Goal: Communication & Community: Answer question/provide support

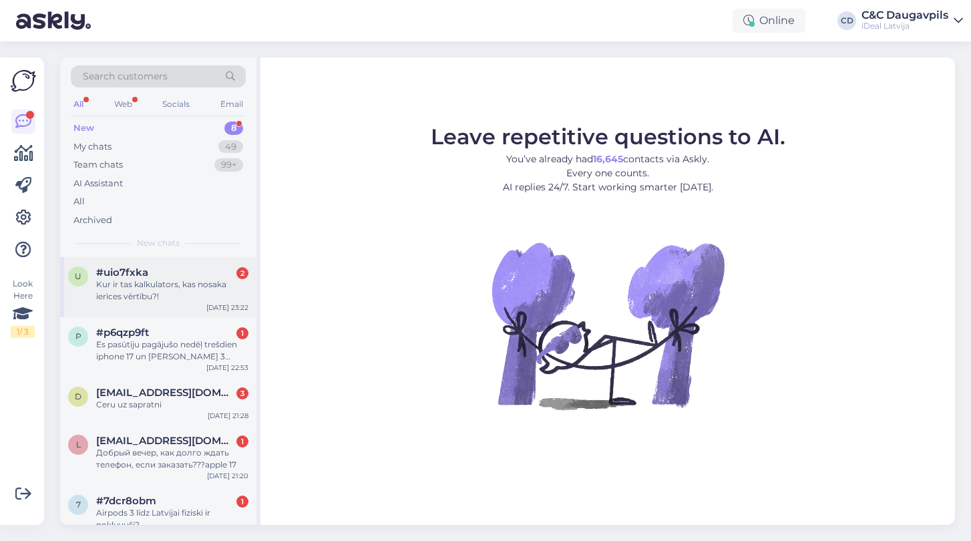
click at [175, 301] on div "u #uio7fxka 2 Kur ir tas kalkulators, kas nosaka ierīces vērtību?! [DATE] 23:22" at bounding box center [158, 287] width 196 height 60
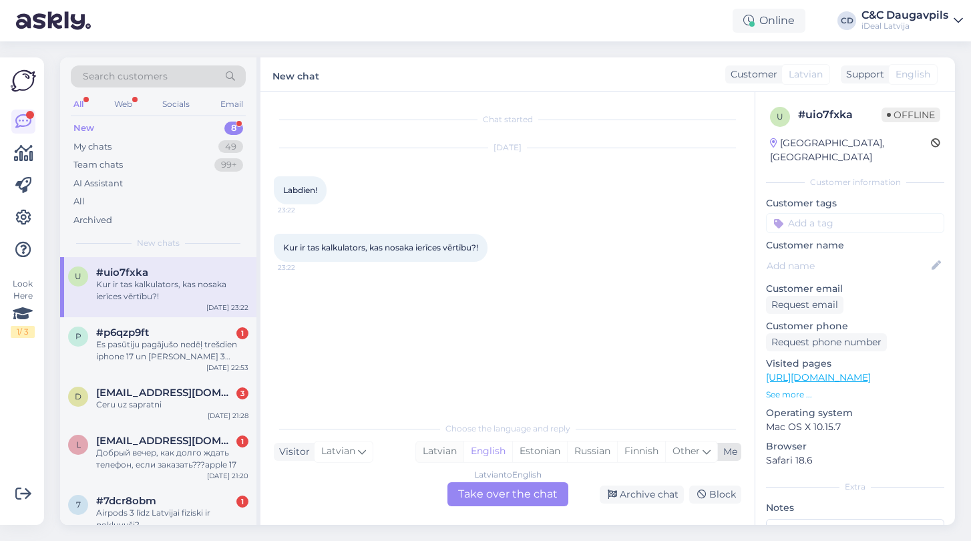
click at [439, 455] on div "Latvian" at bounding box center [439, 451] width 47 height 20
click at [508, 498] on div "Latvian to Latvian Take over the chat" at bounding box center [507, 494] width 121 height 24
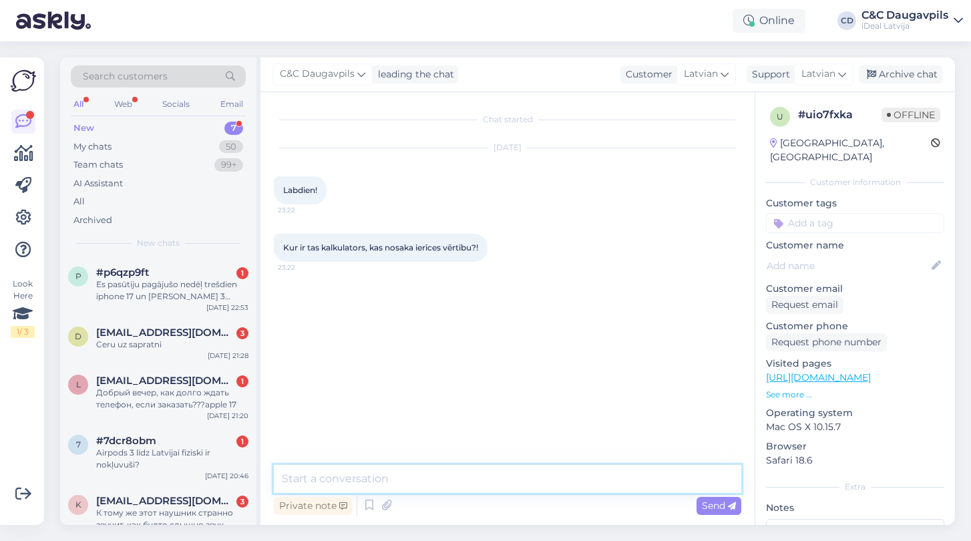
click at [465, 475] on textarea at bounding box center [507, 479] width 467 height 28
type textarea "Д"
paste textarea "[URL][DOMAIN_NAME]"
type textarea "Labdien, te ir links: [URL][DOMAIN_NAME]"
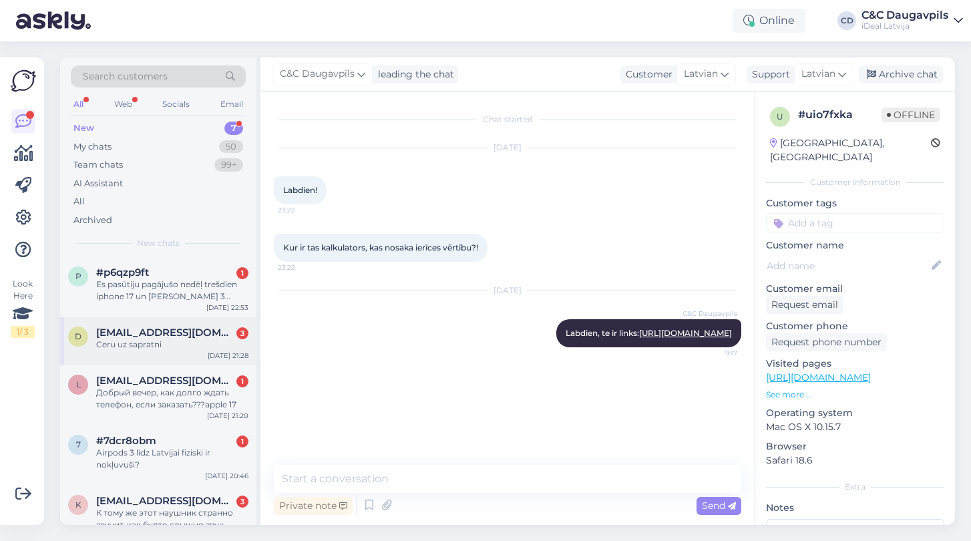
click at [174, 342] on div "Ceru uz sapratni" at bounding box center [172, 345] width 152 height 12
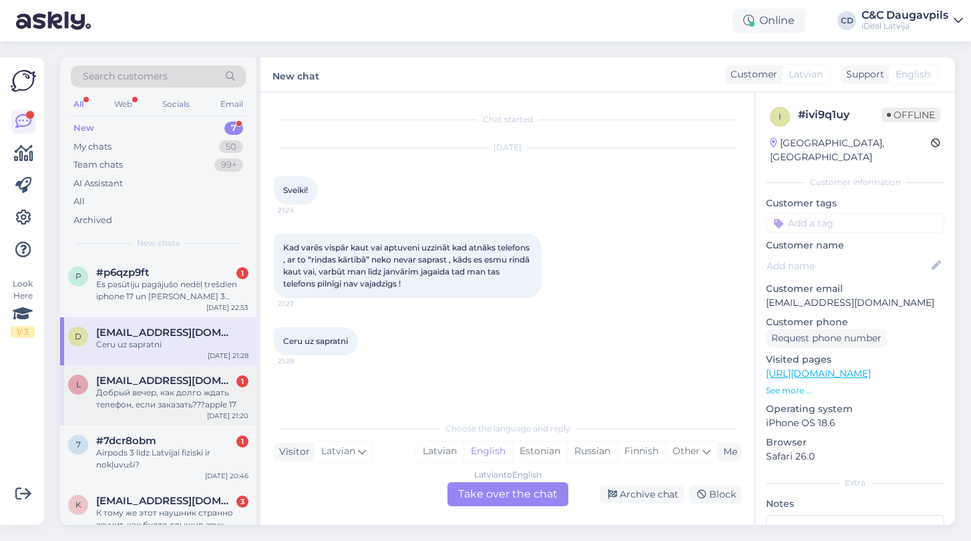
click at [139, 393] on div "Добрый вечер, как долго ждать телефон, если заказать???apple 17" at bounding box center [172, 399] width 152 height 24
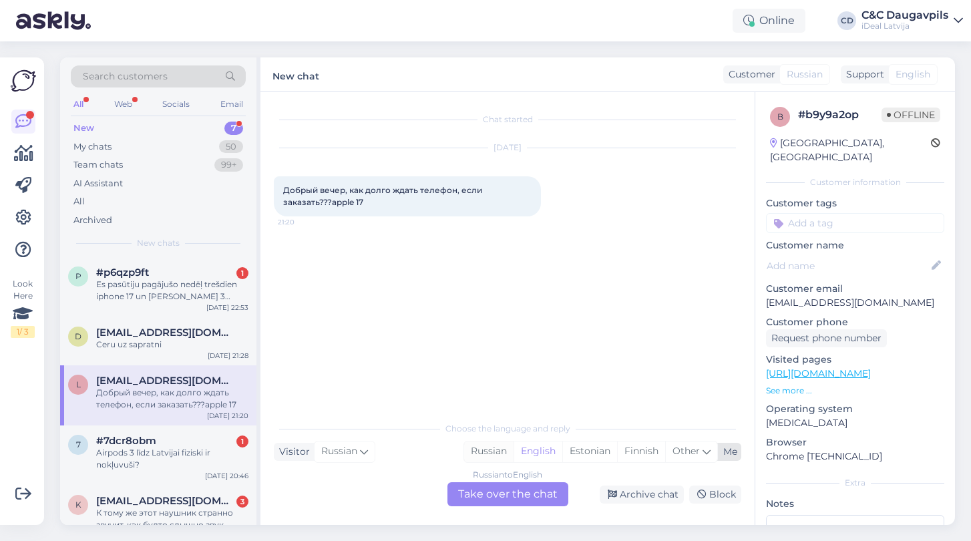
click at [494, 448] on div "Russian" at bounding box center [488, 451] width 49 height 20
click at [507, 501] on div "Russian to Russian Take over the chat" at bounding box center [507, 494] width 121 height 24
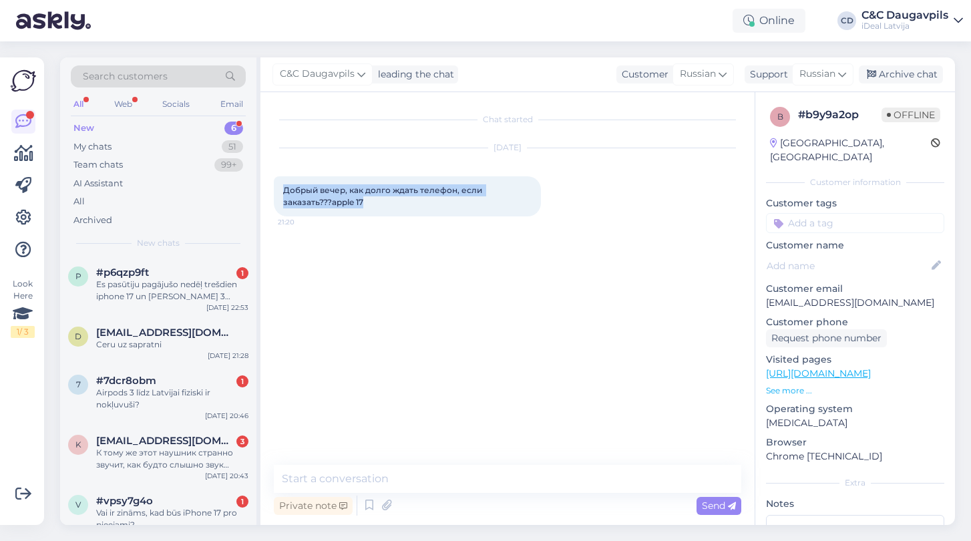
drag, startPoint x: 324, startPoint y: 204, endPoint x: 279, endPoint y: 188, distance: 47.5
click at [279, 188] on div "Добрый вечер, как долго ждать телефон, если заказать???apple 17 21:20" at bounding box center [407, 196] width 267 height 40
copy span "Добрый вечер, как долго ждать телефон, если заказать???apple 17"
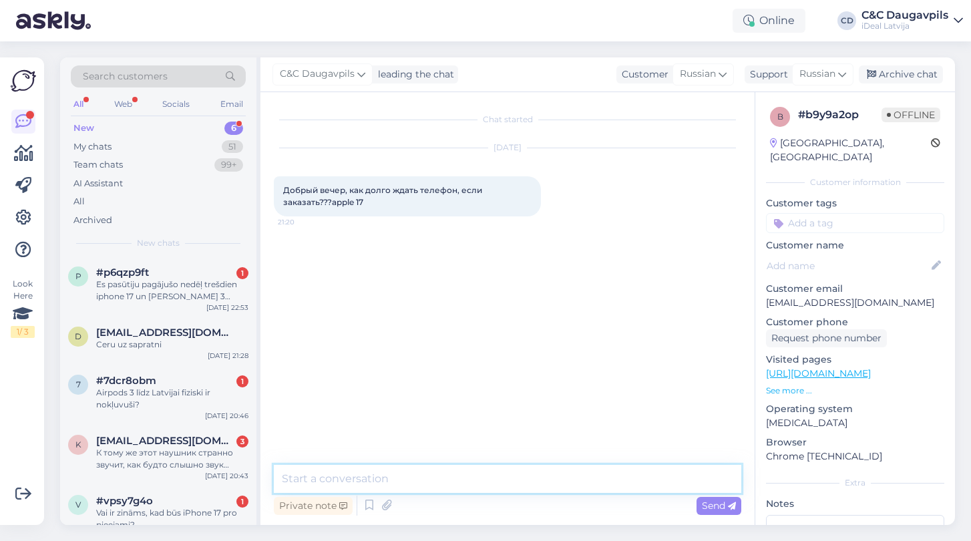
click at [327, 480] on textarea at bounding box center [507, 479] width 467 height 28
paste textarea "Добрый вечер! Пока точный срок доставки уточняется, но мы прикладываем все усил…"
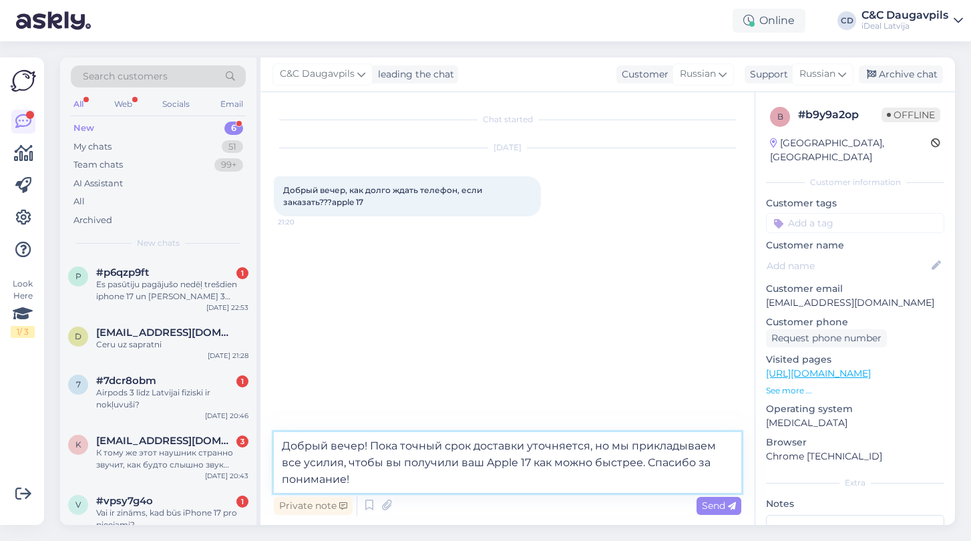
drag, startPoint x: 647, startPoint y: 460, endPoint x: 687, endPoint y: 476, distance: 42.5
click at [687, 476] on textarea "Добрый вечер! Пока точный срок доставки уточняется, но мы прикладываем все усил…" at bounding box center [507, 462] width 467 height 61
type textarea "Добрый вечер! Пока точный срок доставки уточняется, но мы прикладываем все усил…"
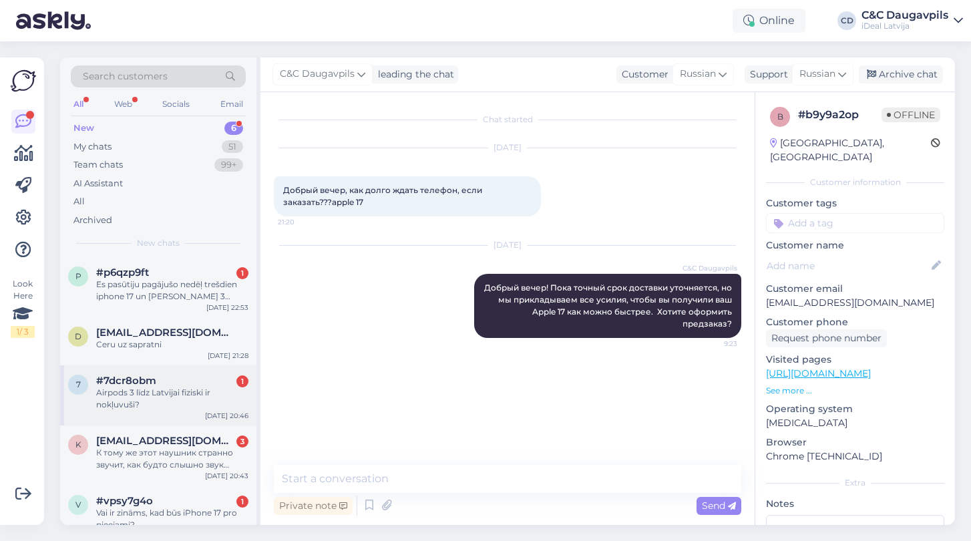
click at [178, 392] on div "Airpods 3 līdz Latvijai fiziski ir nokļuvuši?" at bounding box center [172, 399] width 152 height 24
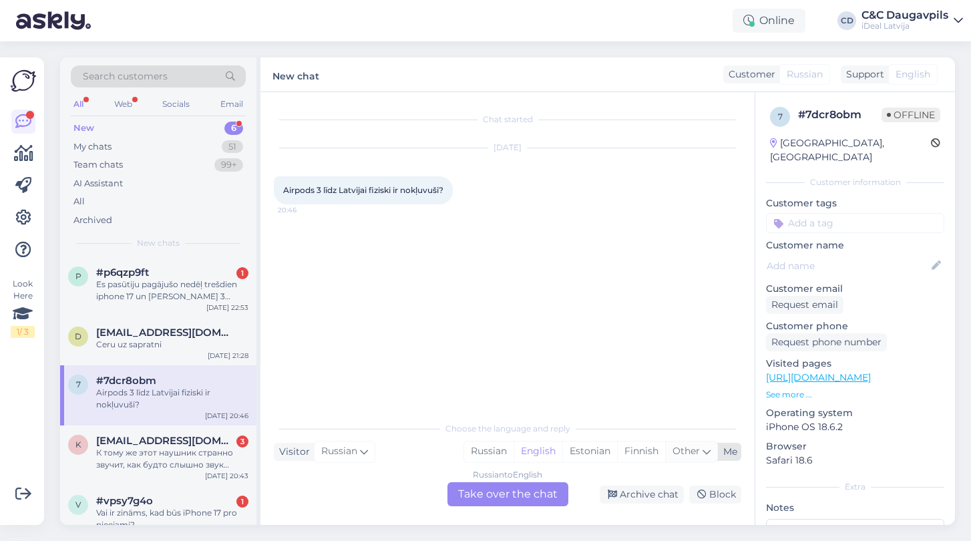
click at [703, 453] on icon at bounding box center [707, 451] width 8 height 15
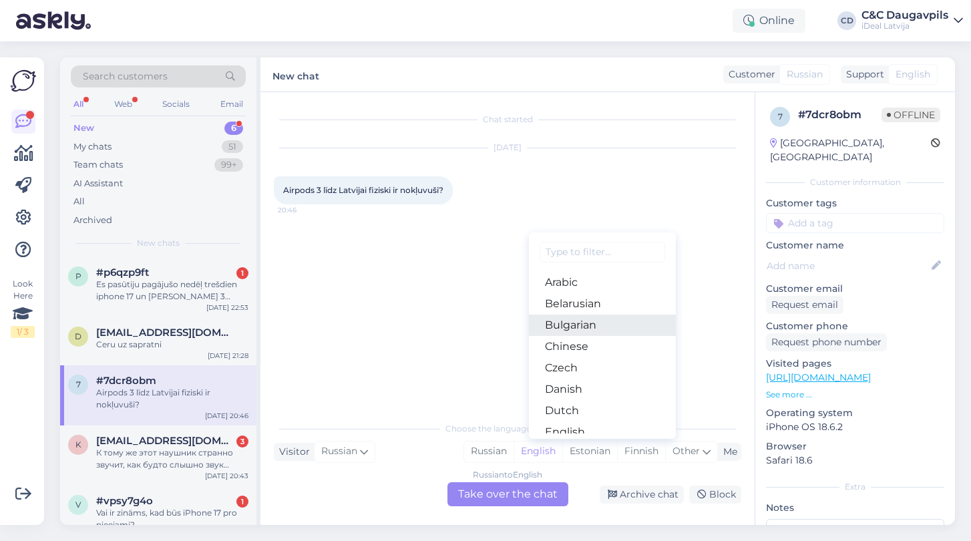
type input "д"
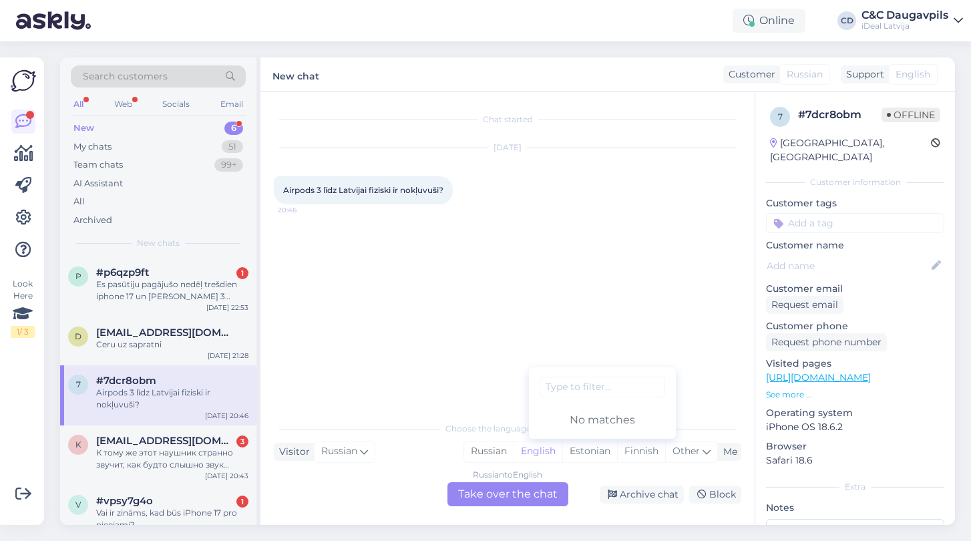
type input "д"
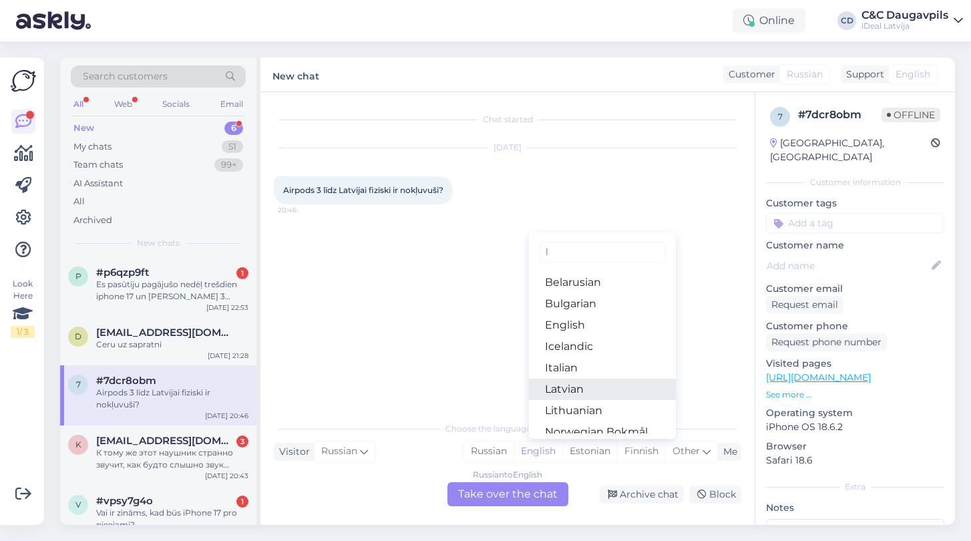
type input "l"
click at [548, 388] on link "Latvian" at bounding box center [602, 389] width 147 height 21
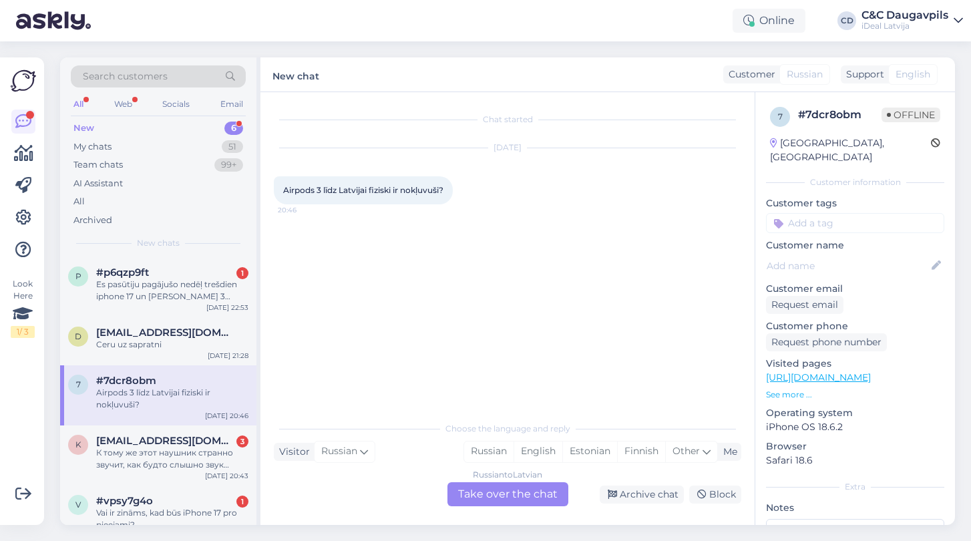
click at [519, 495] on div "Russian to Latvian Take over the chat" at bounding box center [507, 494] width 121 height 24
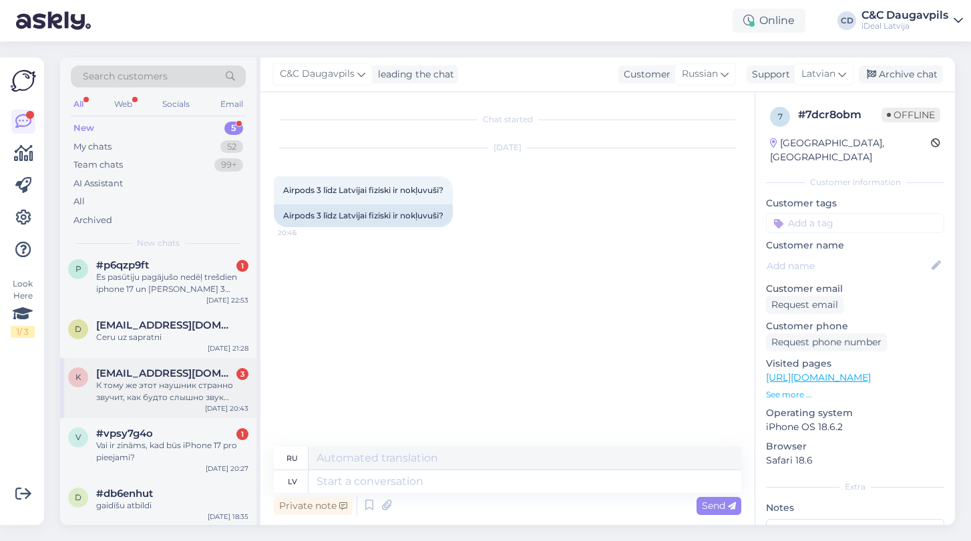
scroll to position [7, 0]
click at [178, 338] on div "Ceru uz sapratni" at bounding box center [172, 338] width 152 height 12
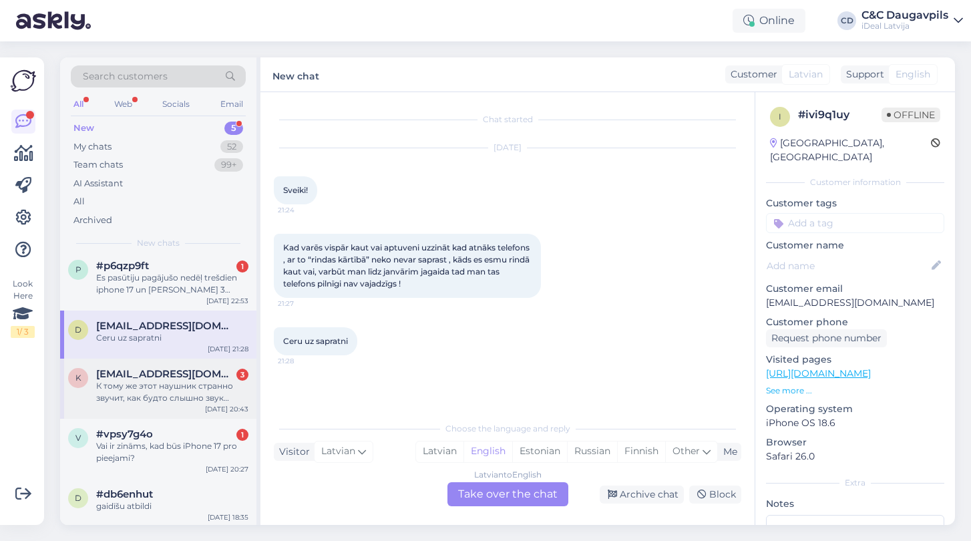
click at [174, 380] on div "К тому же этот наушник странно звучит, как будто слышно звук прилипания и отлип…" at bounding box center [172, 392] width 152 height 24
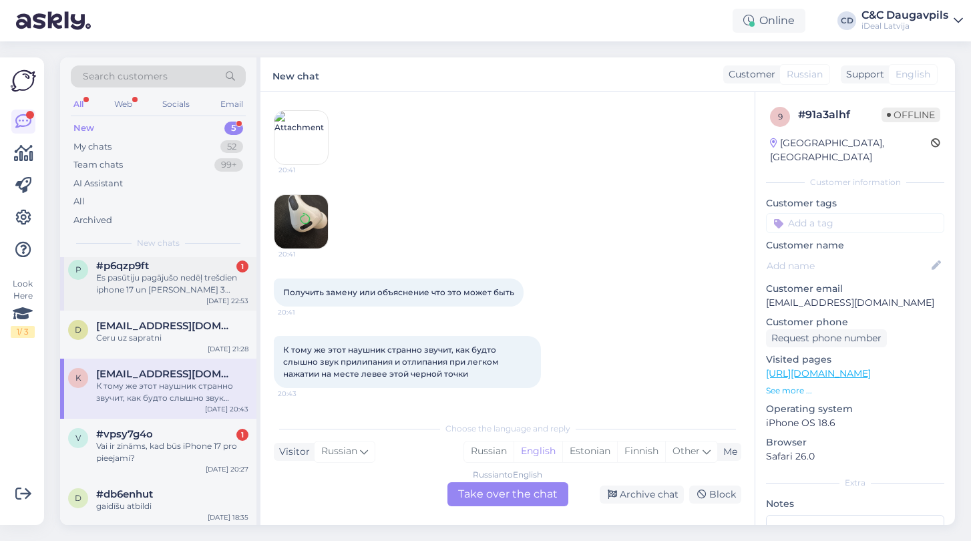
click at [171, 288] on div "Es pasūtiju pagājušo nedēļ trešdien iphone 17 un [PERSON_NAME] 3 rinda, cik ilg…" at bounding box center [172, 284] width 152 height 24
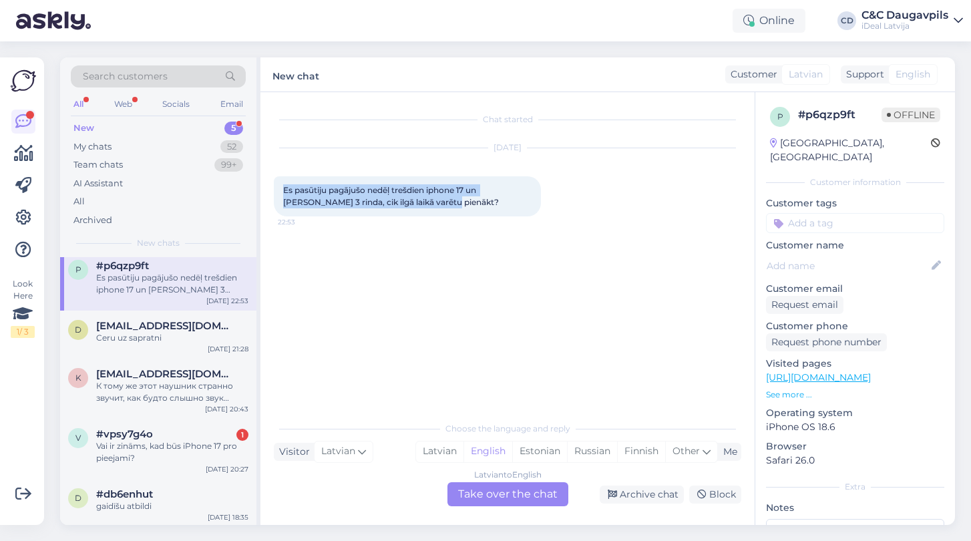
drag, startPoint x: 405, startPoint y: 206, endPoint x: 278, endPoint y: 187, distance: 128.4
click at [278, 187] on div "Es pasūtiju pagājušo nedēļ trešdien iphone 17 un [PERSON_NAME] 3 rinda, cik ilg…" at bounding box center [407, 196] width 267 height 40
copy span "Es pasūtiju pagājušo nedēļ trešdien iphone 17 un [PERSON_NAME] 3 rinda, cik ilg…"
click at [440, 451] on div "Latvian" at bounding box center [439, 451] width 47 height 20
click at [501, 505] on div "Latvian to Latvian Take over the chat" at bounding box center [507, 494] width 121 height 24
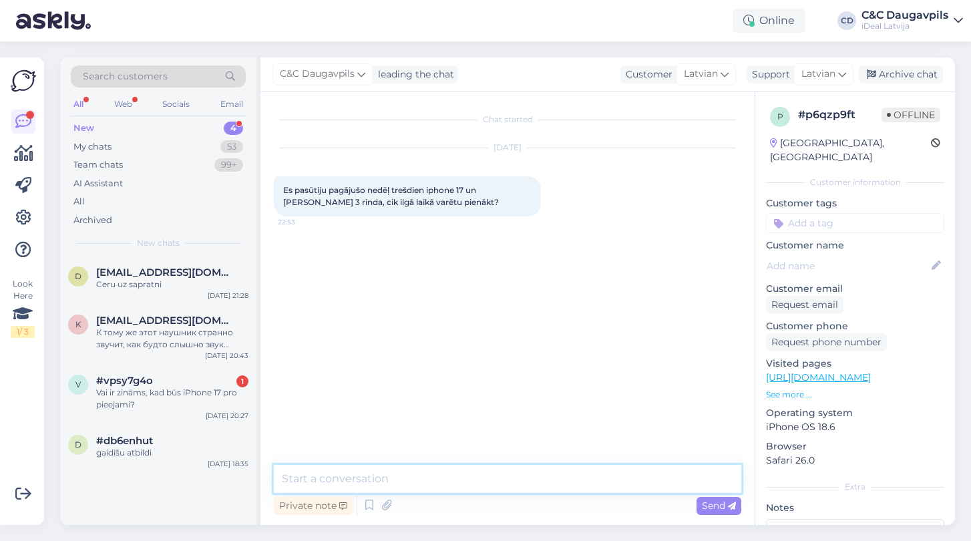
click at [433, 480] on textarea at bounding box center [507, 479] width 467 height 28
paste textarea "Labvakar! Paldies par Jūsu pasūtījumu. Precīzu piegādes laiku šobrīd diemžēl ne…"
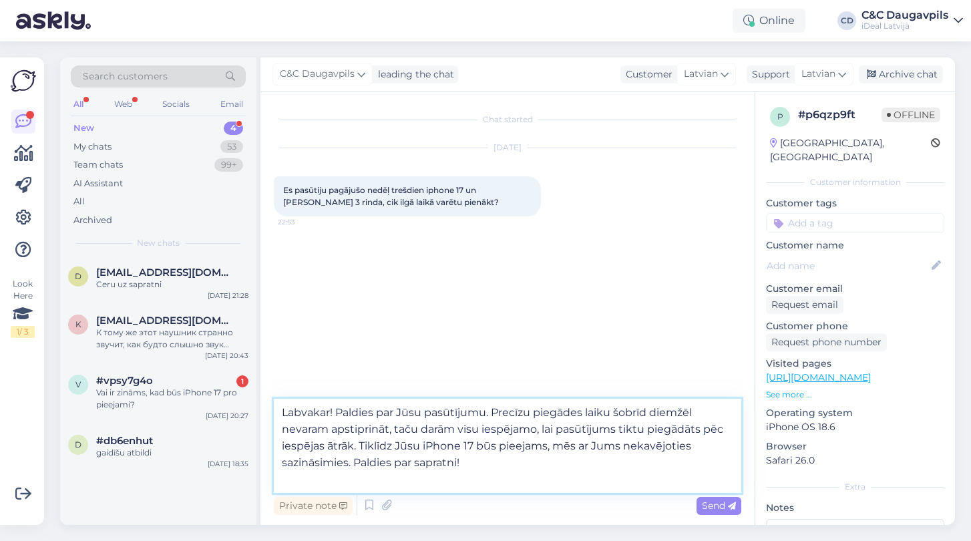
drag, startPoint x: 331, startPoint y: 411, endPoint x: 272, endPoint y: 403, distance: 60.0
click at [272, 403] on div "Chat started [DATE] Es pasūtiju pagājušo nedēļ trešdien iphone 17 un [PERSON_NA…" at bounding box center [507, 308] width 494 height 433
click at [496, 468] on textarea "Labdien! Paldies par Jūsu pasūtījumu. Precīzu piegādes laiku šobrīd diemžēl nev…" at bounding box center [507, 446] width 467 height 94
type textarea "Labdien! Paldies par Jūsu pasūtījumu. Precīzu piegādes laiku šobrīd diemžēl nev…"
click at [716, 516] on div "Private note Send" at bounding box center [507, 505] width 467 height 25
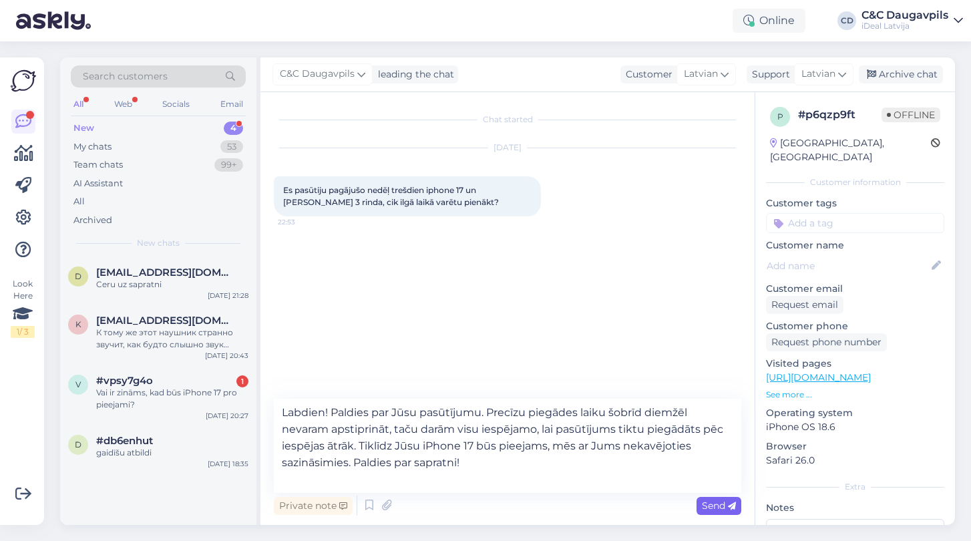
click at [722, 500] on span "Send" at bounding box center [719, 506] width 34 height 12
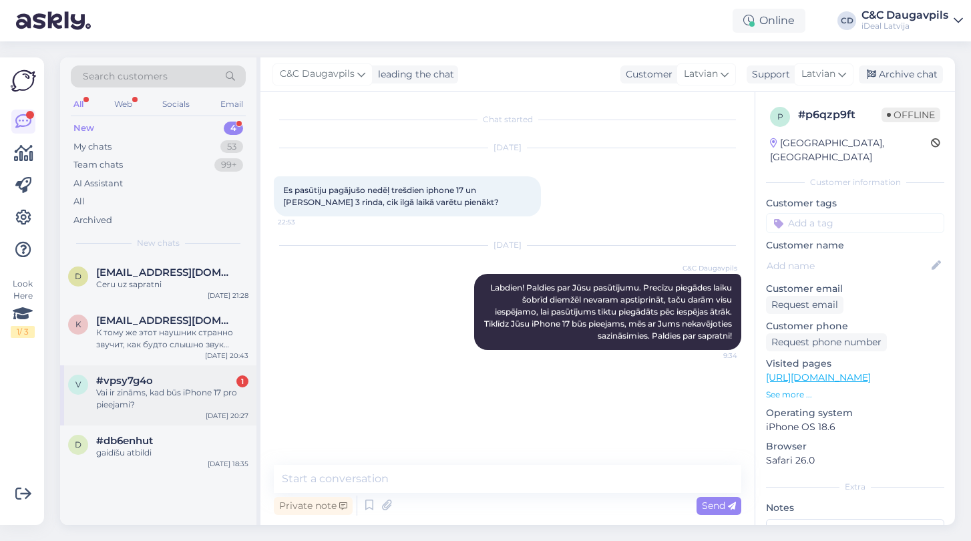
click at [189, 382] on div "#vpsy7g4o 1" at bounding box center [172, 381] width 152 height 12
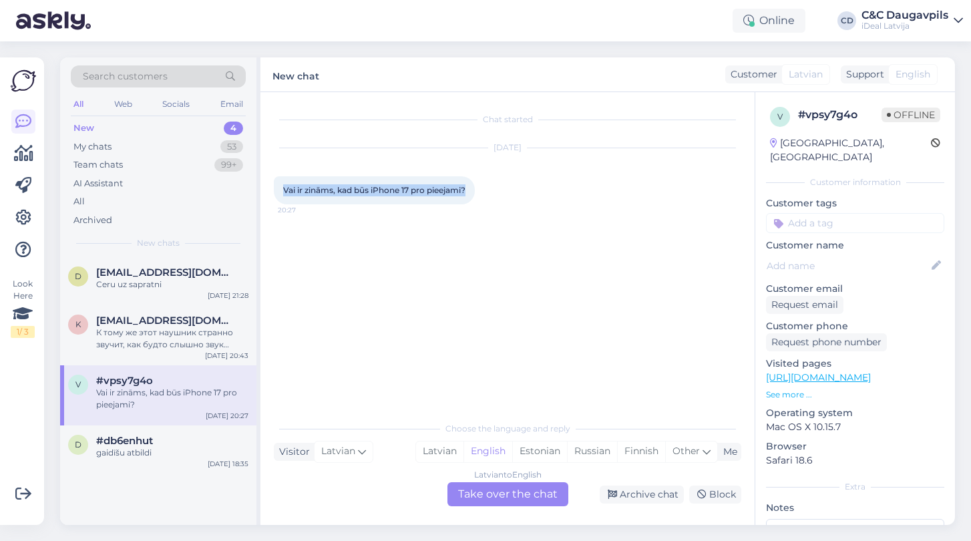
drag, startPoint x: 470, startPoint y: 192, endPoint x: 280, endPoint y: 188, distance: 190.4
click at [280, 188] on div "Vai ir zināms, kad būs iPhone 17 pro pieejami? 20:27" at bounding box center [374, 190] width 201 height 28
copy span "Vai ir zināms, kad būs iPhone 17 pro pieejami?"
click at [431, 448] on div "Latvian" at bounding box center [439, 451] width 47 height 20
click at [496, 494] on div "Latvian to Latvian Take over the chat" at bounding box center [507, 494] width 121 height 24
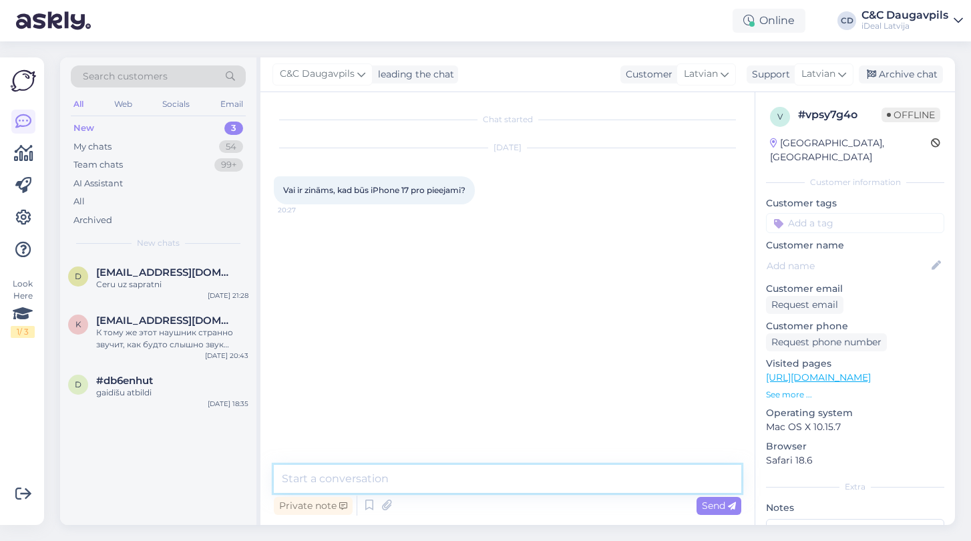
click at [354, 475] on textarea at bounding box center [507, 479] width 467 height 28
type textarea "Д"
paste textarea "Pagaidām precīzs pieejamības datums vēl nav zināms, bet, ja vēlaties, varam nof…"
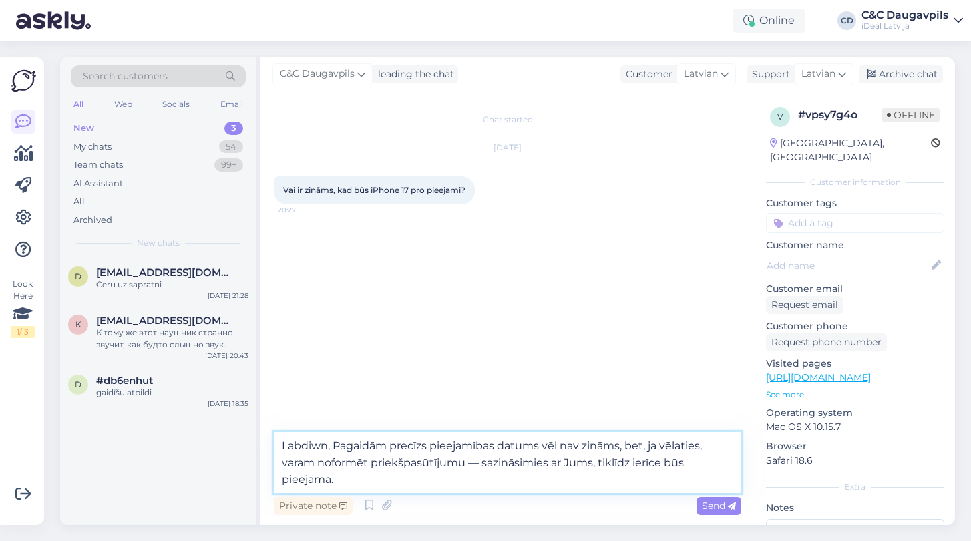
click at [325, 445] on textarea "Labdiwn, Pagaidām precīzs pieejamības datums vēl nav zināms, bet, ja vēlaties, …" at bounding box center [507, 462] width 467 height 61
click at [341, 445] on textarea "Labdien, Pagaidām precīzs pieejamības datums vēl nav zināms, bet, ja vēlaties, …" at bounding box center [507, 462] width 467 height 61
click at [351, 482] on textarea "Labdien, pagaidām precīzs pieejamības datums vēl nav zināms, bet, ja vēlaties, …" at bounding box center [507, 462] width 467 height 61
type textarea "Labdien, pagaidām precīzs pieejamības datums vēl nav zināms, bet, ja vēlaties, …"
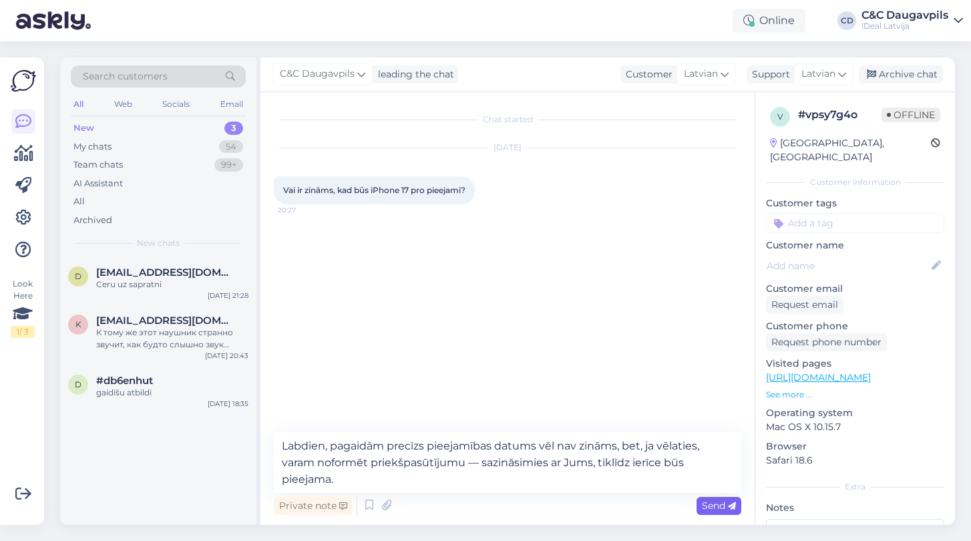
click at [723, 507] on span "Send" at bounding box center [719, 506] width 34 height 12
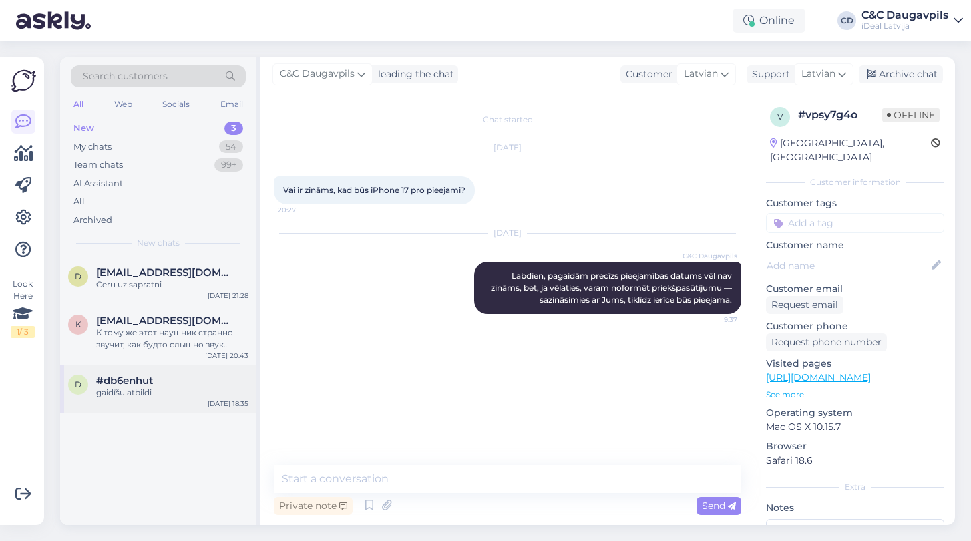
click at [157, 395] on div "gaidīšu atbildi" at bounding box center [172, 393] width 152 height 12
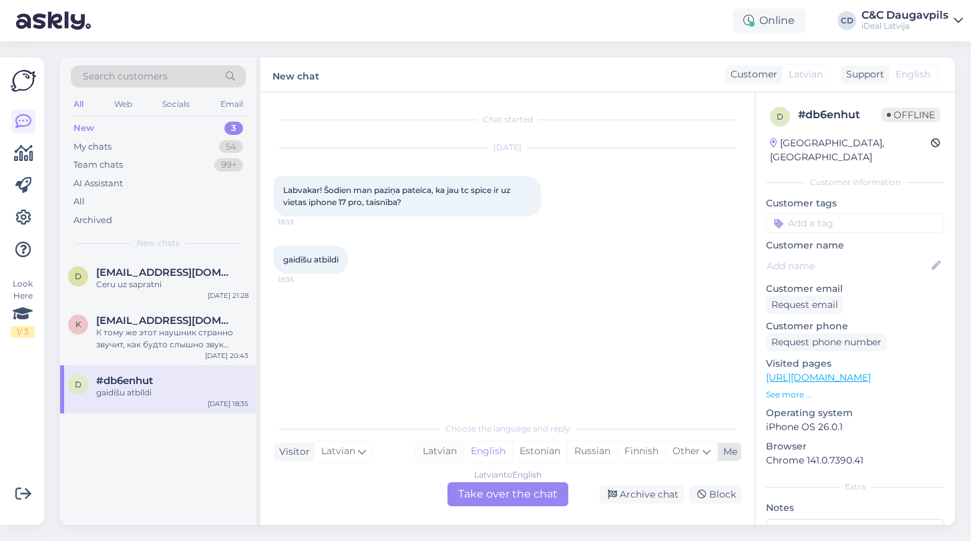
click at [435, 451] on div "Latvian" at bounding box center [439, 451] width 47 height 20
click at [481, 489] on div "Latvian to Latvian Take over the chat" at bounding box center [507, 494] width 121 height 24
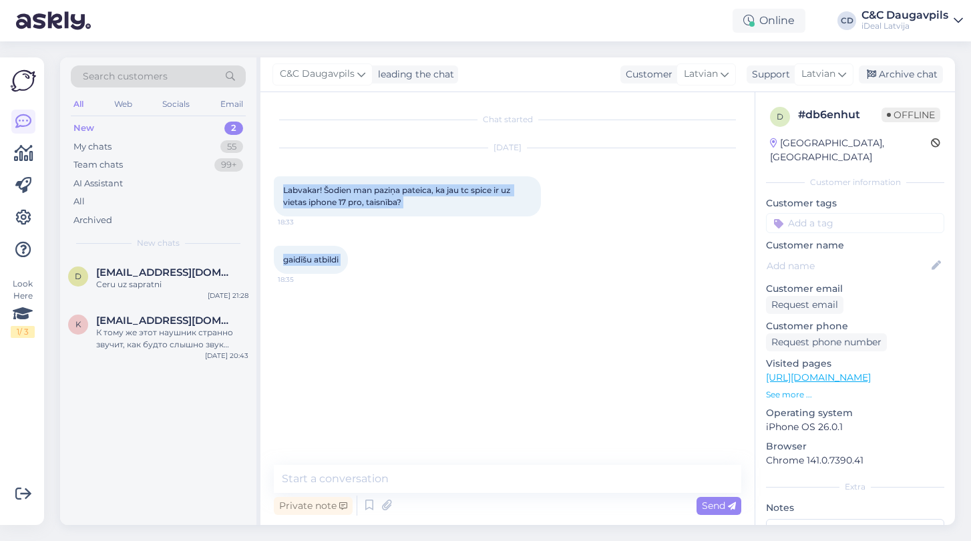
drag, startPoint x: 283, startPoint y: 187, endPoint x: 352, endPoint y: 256, distance: 97.8
click at [352, 256] on div "Chat started [DATE] Labvakar! Šodien man paziņa pateica, ka jau tc spice ir uz …" at bounding box center [514, 279] width 480 height 347
copy div "Labvakar! Šodien man paziņa pateica, ka jau tc spice ir uz vietas iphone 17 pro…"
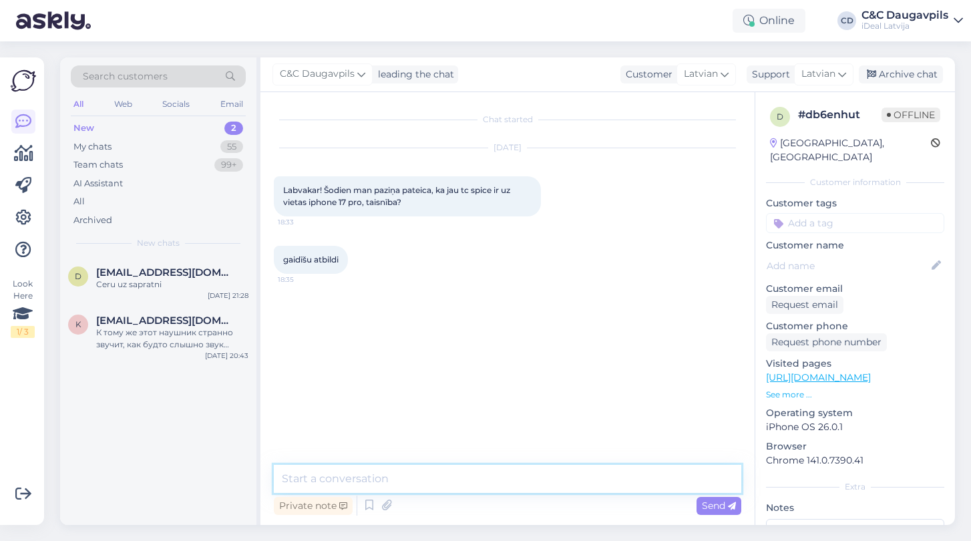
click at [384, 468] on textarea at bounding box center [507, 479] width 467 height 28
paste textarea "Labvakar! Paldies par ziņu. Šobrīd man nav pieejama informācija par konkrētā mo…"
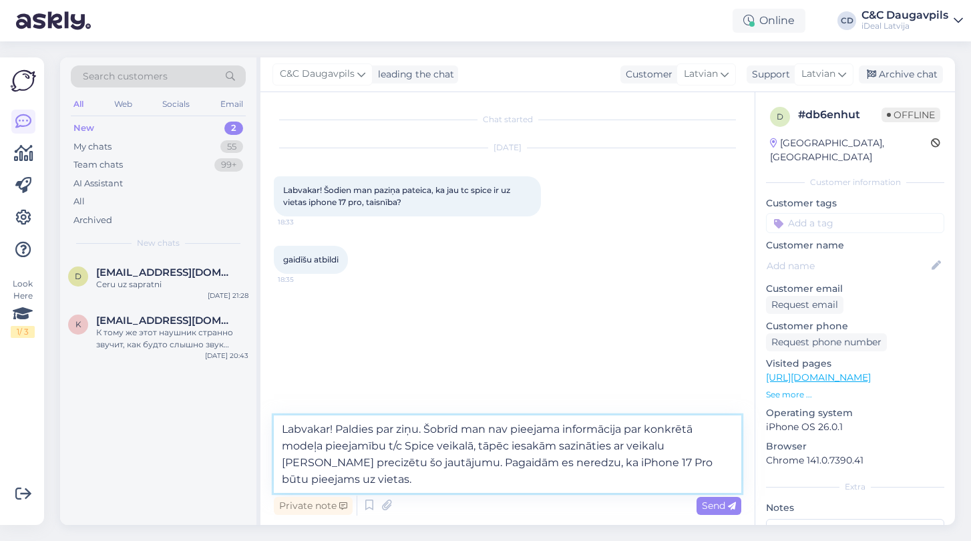
drag, startPoint x: 425, startPoint y: 430, endPoint x: 267, endPoint y: 427, distance: 158.3
click at [267, 427] on div "Chat started [DATE] Labvakar! Šodien man paziņa pateica, ka jau tc spice ir uz …" at bounding box center [507, 308] width 494 height 433
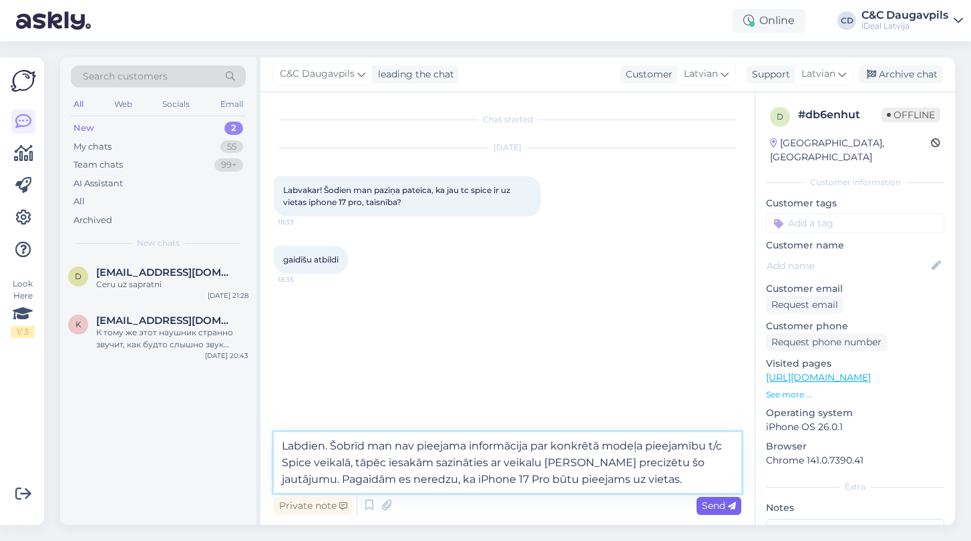
type textarea "Labdien. Šobrīd man nav pieejama informācija par konkrētā modeļa pieejamību t/c…"
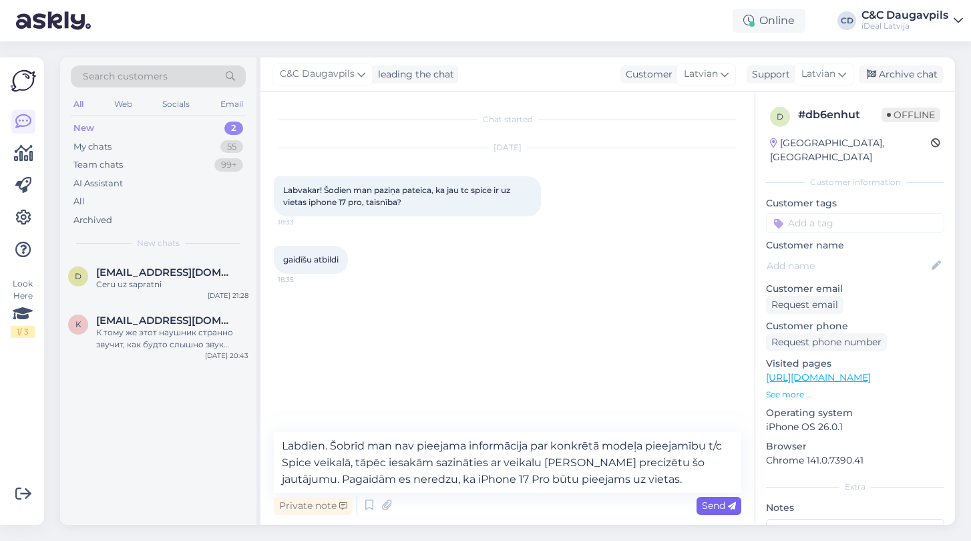
click at [712, 505] on span "Send" at bounding box center [719, 506] width 34 height 12
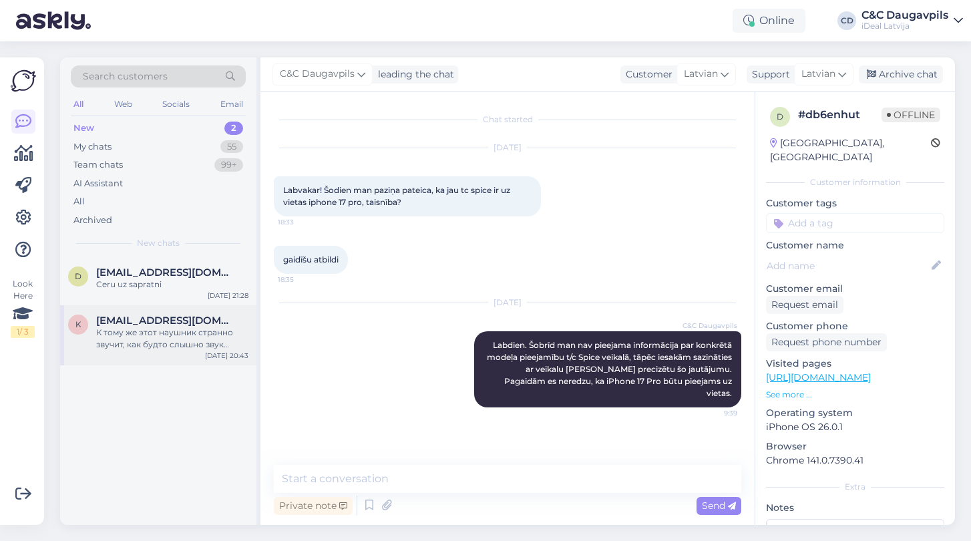
click at [94, 334] on div "k [EMAIL_ADDRESS][DOMAIN_NAME] К тому же этот наушник странно звучит, как будто…" at bounding box center [158, 333] width 180 height 36
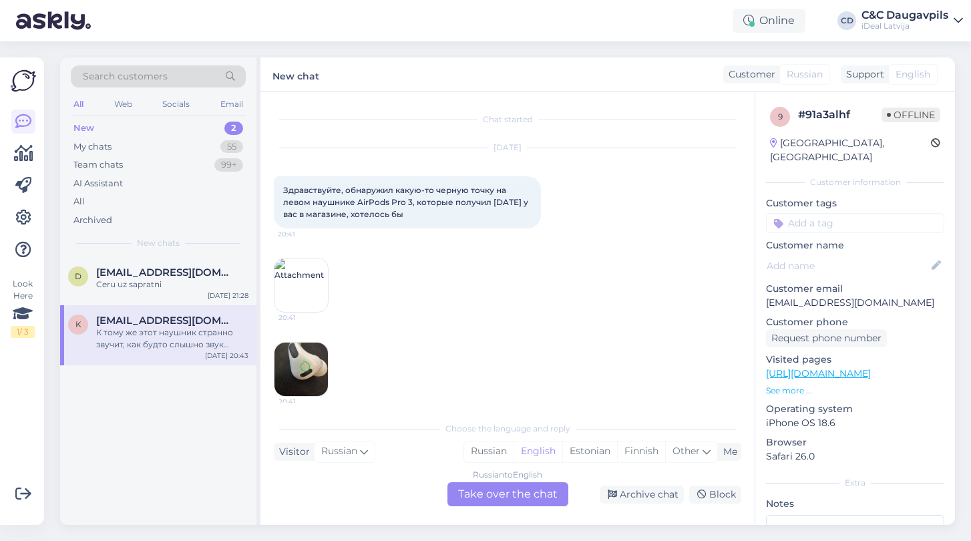
scroll to position [148, 0]
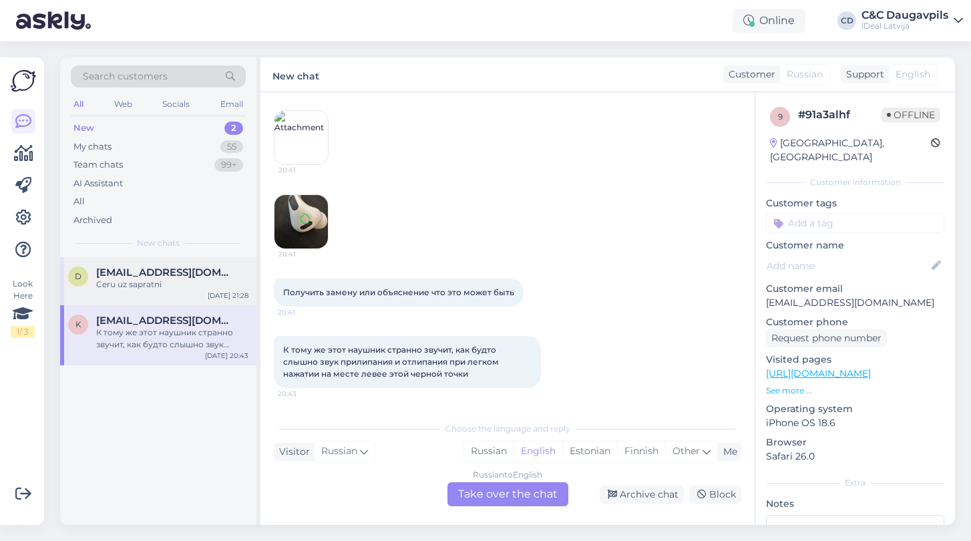
click at [118, 286] on div "Ceru uz sapratni" at bounding box center [172, 284] width 152 height 12
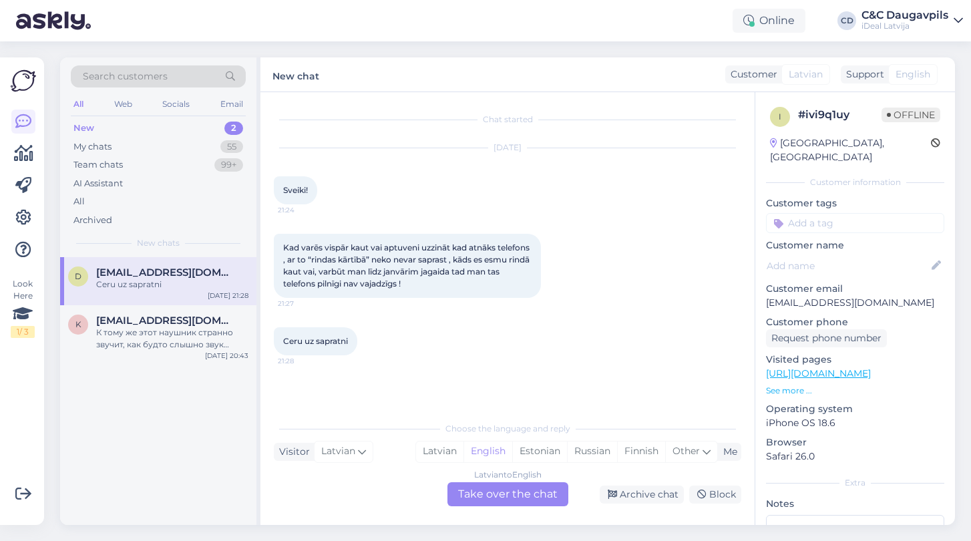
click at [118, 286] on div "Ceru uz sapratni" at bounding box center [172, 284] width 152 height 12
click at [437, 451] on div "Latvian" at bounding box center [439, 451] width 47 height 20
click at [481, 498] on div "Latvian to Latvian Take over the chat" at bounding box center [507, 494] width 121 height 24
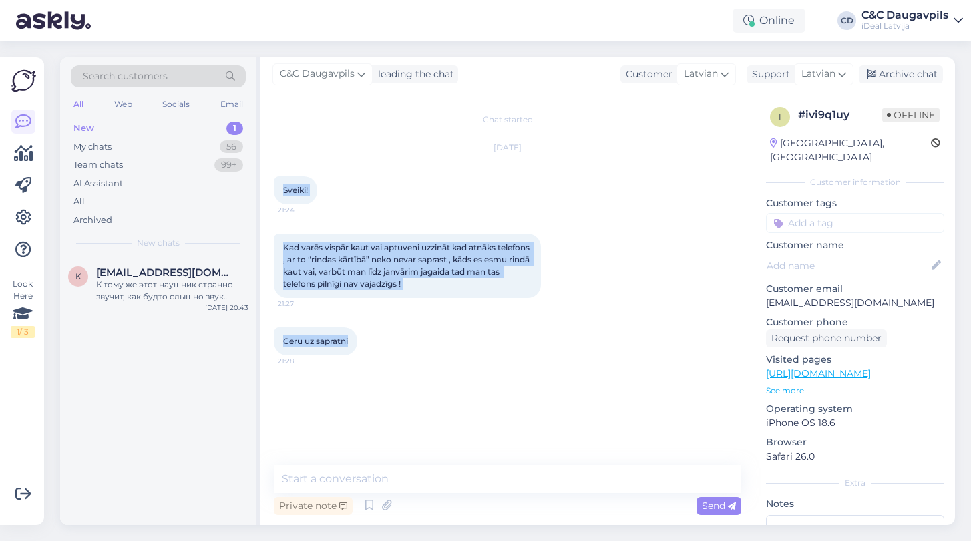
drag, startPoint x: 283, startPoint y: 191, endPoint x: 375, endPoint y: 366, distance: 197.5
copy div "Sveiki! 21:24 Kad varēs vispār kaut vai aptuveni uzzināt kad atnāks telefons , …"
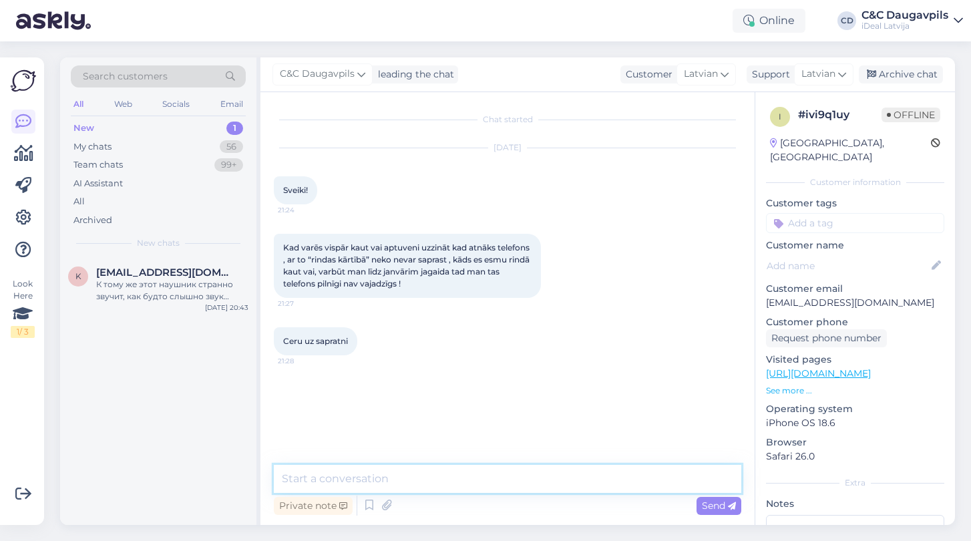
click at [313, 469] on textarea at bounding box center [507, 479] width 467 height 28
paste textarea "Sveiki! Paldies par Jūsu ziņu un sapratni. Šobrīd diemžēl nevaram pateikt precī…"
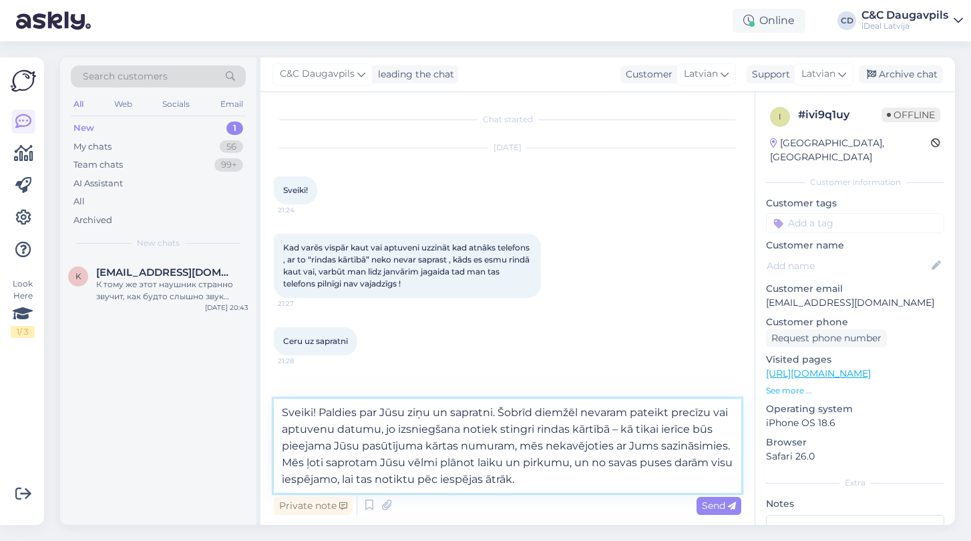
drag, startPoint x: 500, startPoint y: 411, endPoint x: 320, endPoint y: 411, distance: 179.7
type textarea "Sveiki! Šobrīd diemžēl nevaram pateikt precīzu vai aptuvenu datumu, jo izsniegš…"
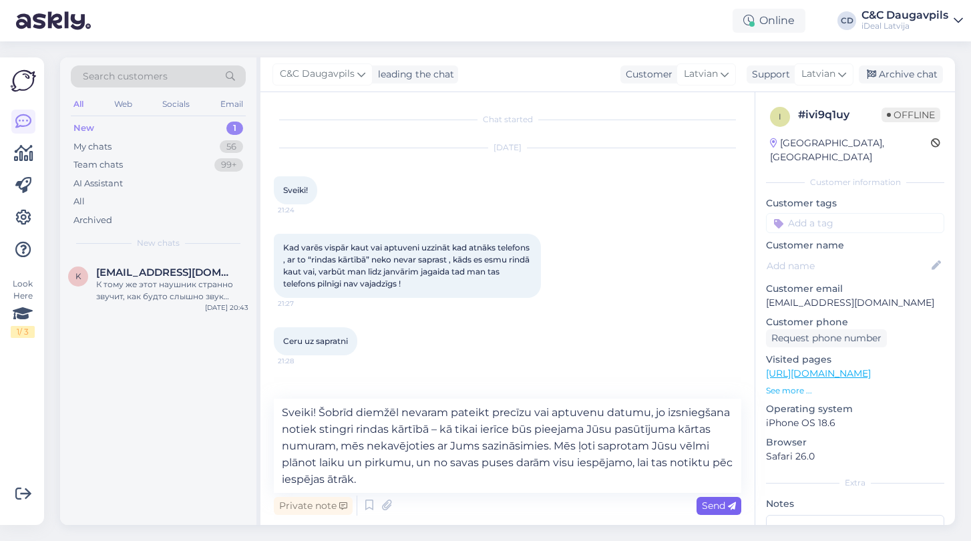
click at [711, 512] on div "Send" at bounding box center [719, 506] width 45 height 18
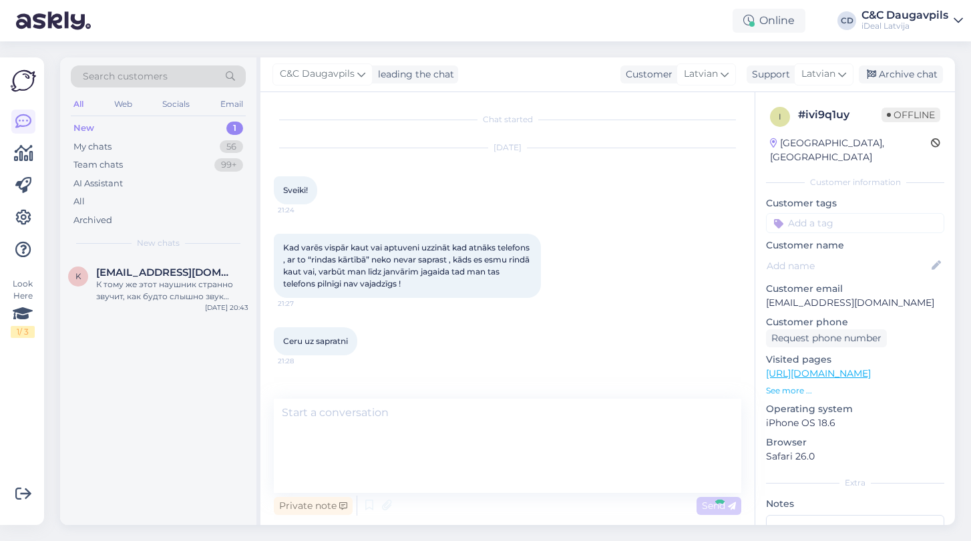
scroll to position [63, 0]
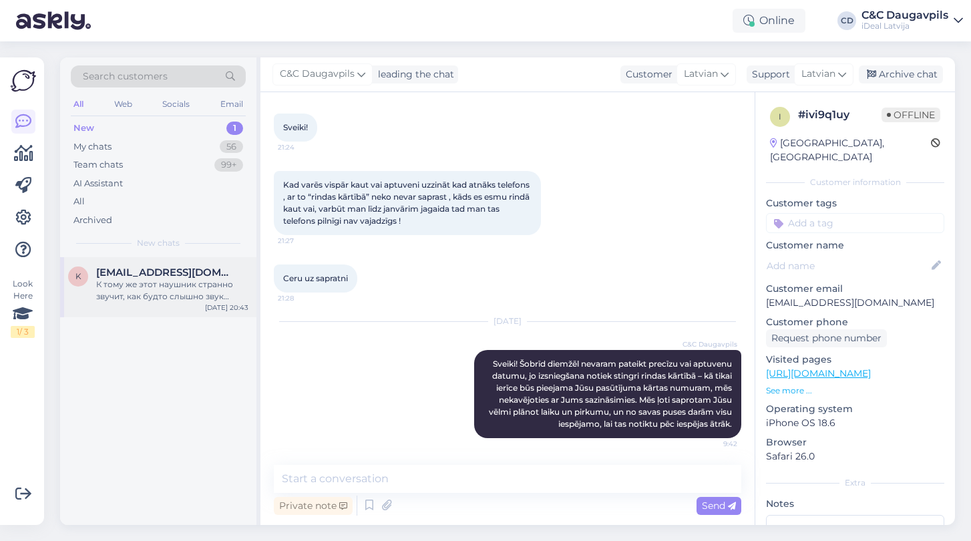
click at [148, 278] on div "К тому же этот наушник странно звучит, как будто слышно звук прилипания и отлип…" at bounding box center [172, 290] width 152 height 24
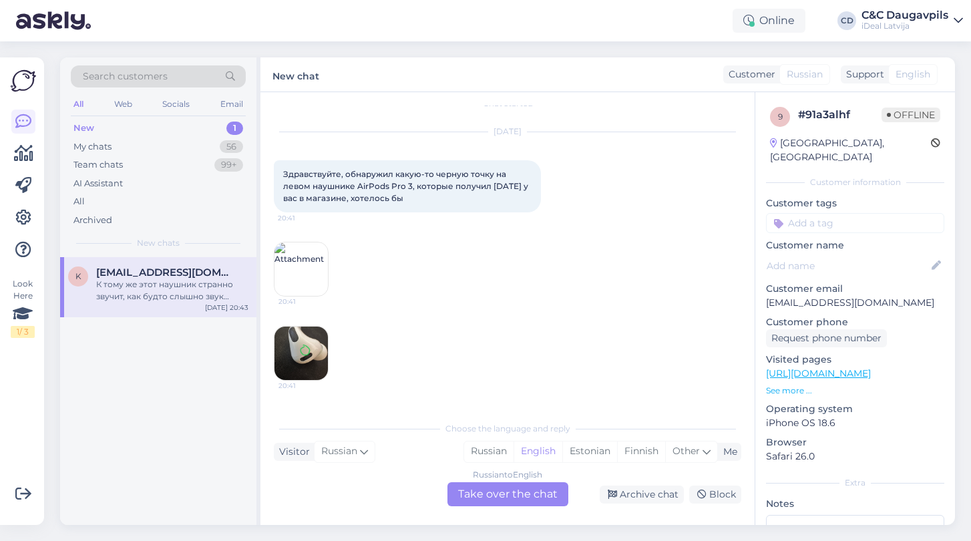
scroll to position [21, 0]
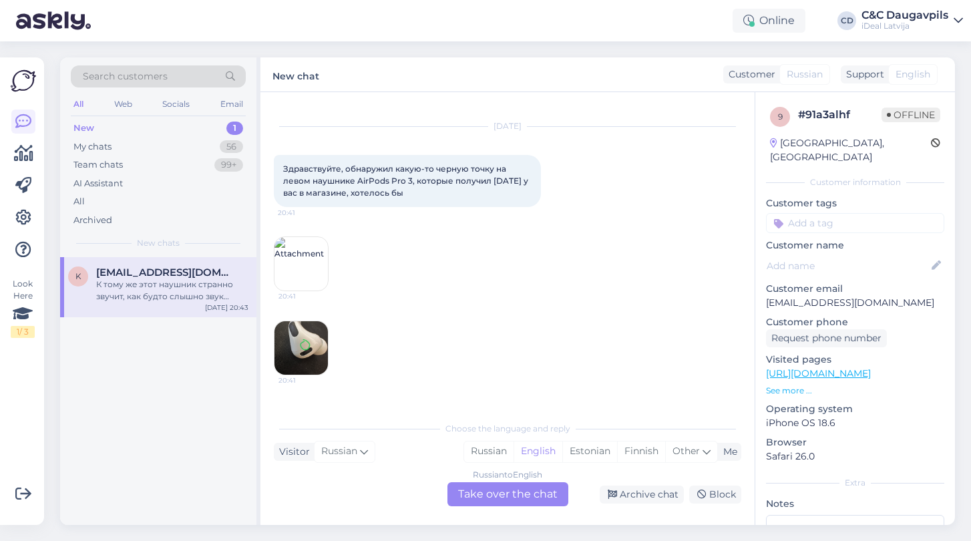
click at [297, 269] on img at bounding box center [300, 263] width 53 height 53
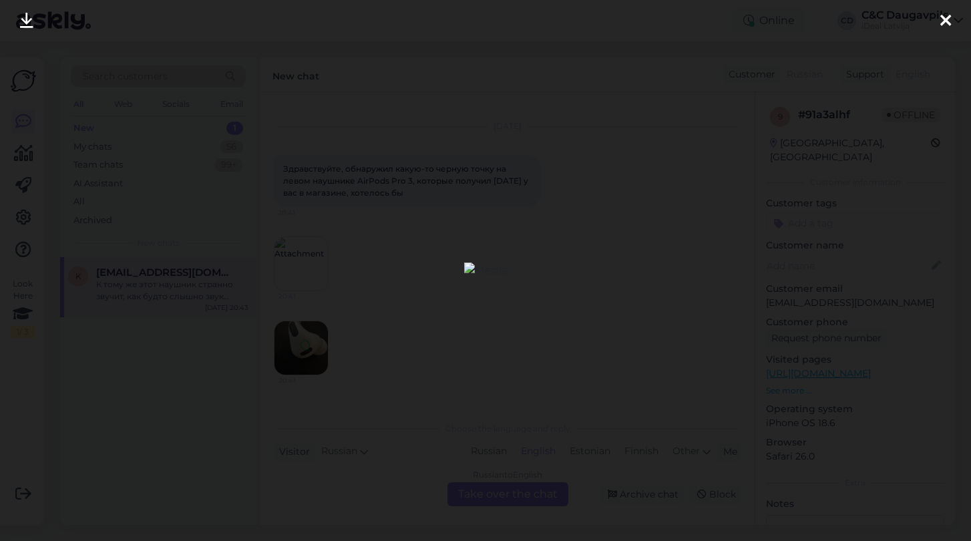
click at [948, 19] on icon at bounding box center [945, 21] width 11 height 17
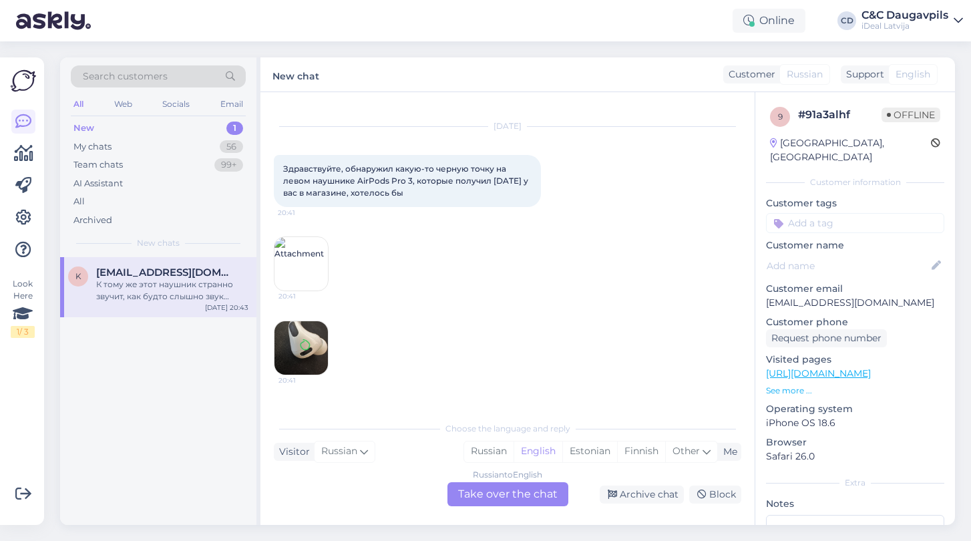
click at [317, 345] on img at bounding box center [300, 347] width 53 height 53
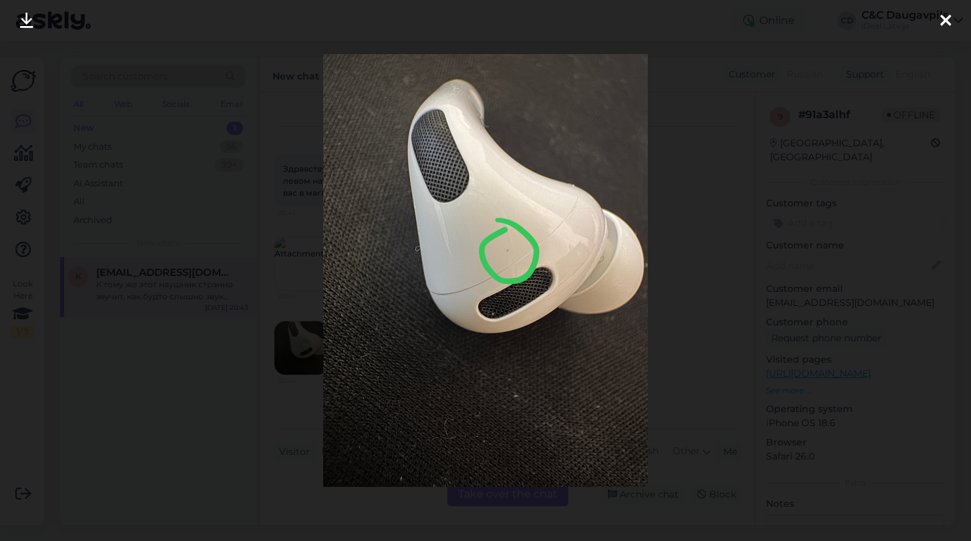
click at [941, 22] on icon at bounding box center [945, 21] width 11 height 17
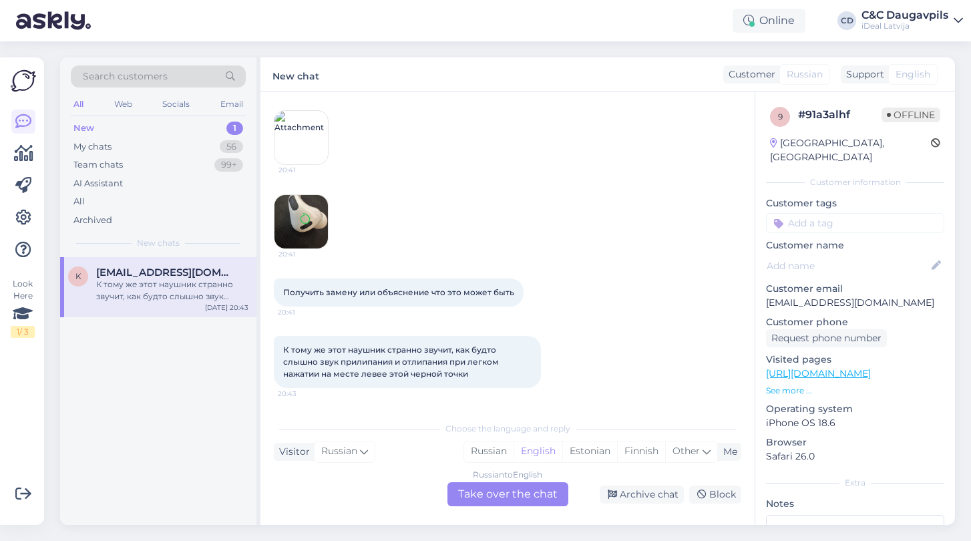
scroll to position [148, 0]
click at [108, 142] on div "My chats" at bounding box center [92, 146] width 38 height 13
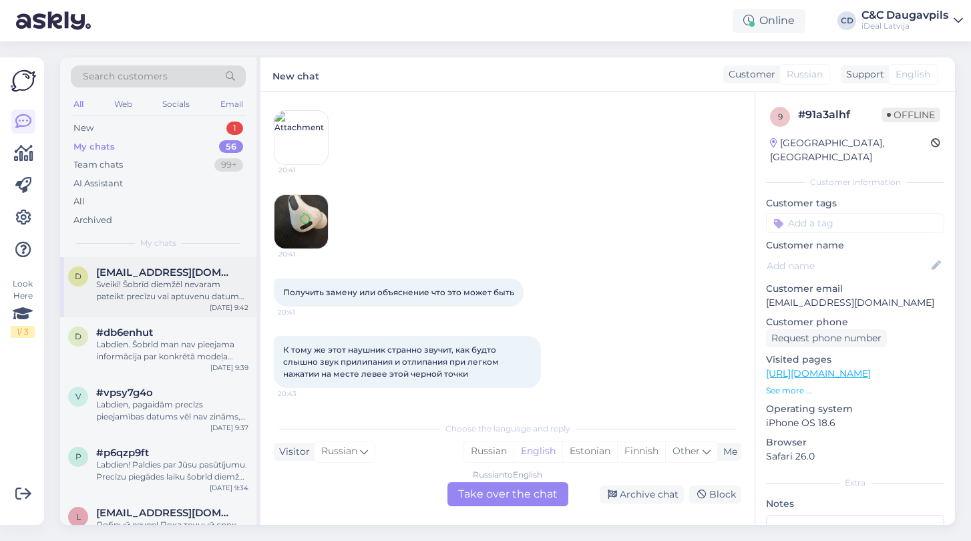
click at [187, 307] on div "d [EMAIL_ADDRESS][DOMAIN_NAME] Sveiki! Šobrīd diemžēl nevaram pateikt precīzu v…" at bounding box center [158, 287] width 196 height 60
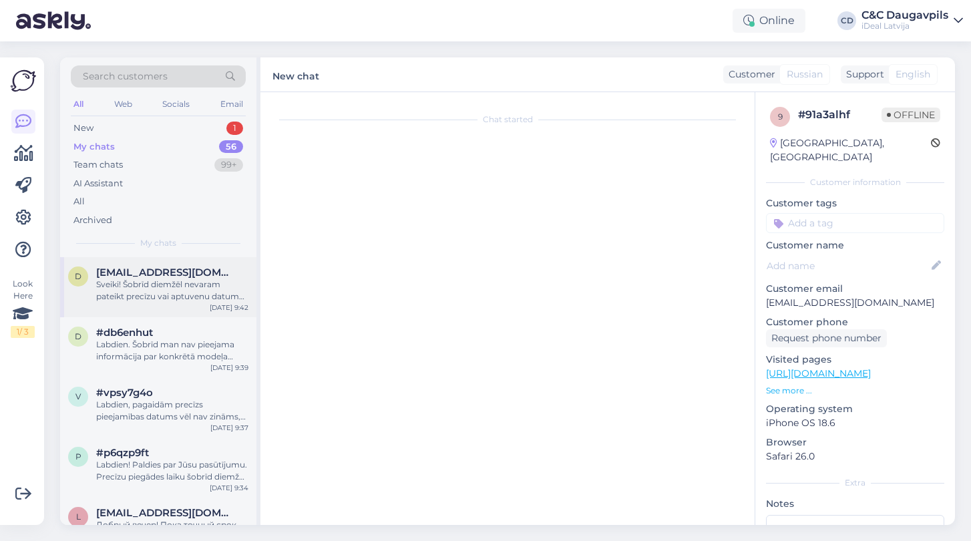
scroll to position [63, 0]
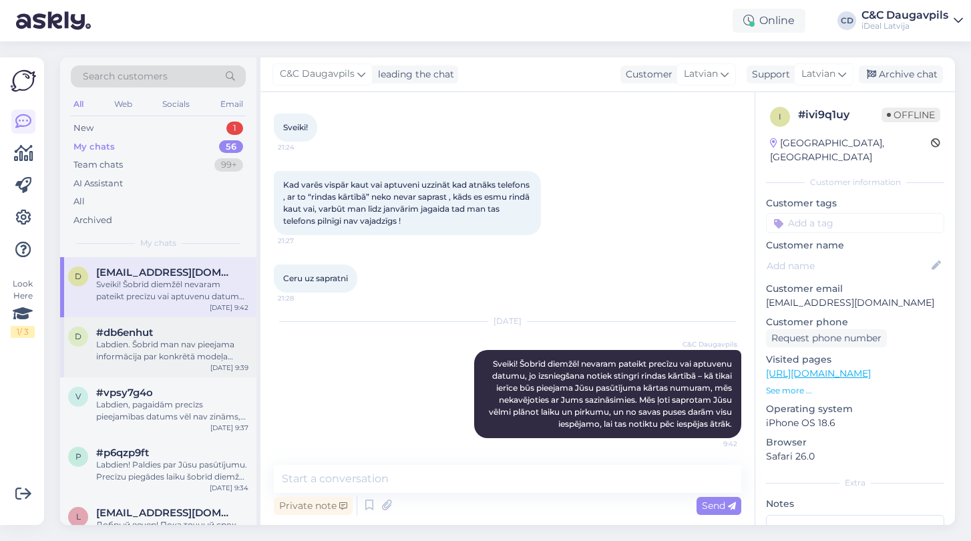
click at [190, 346] on div "Labdien. Šobrīd man nav pieejama informācija par konkrētā modeļa pieejamību t/c…" at bounding box center [172, 351] width 152 height 24
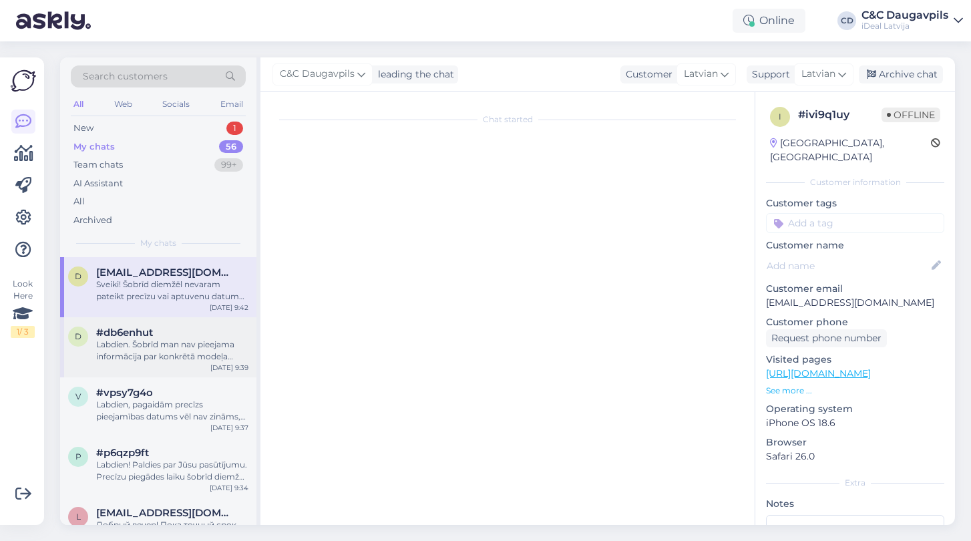
scroll to position [0, 0]
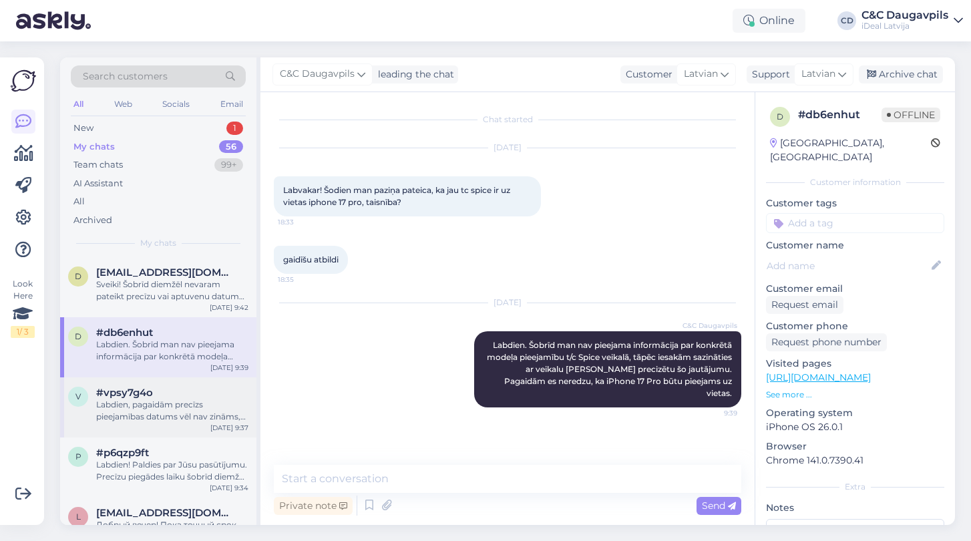
click at [183, 395] on div "#vpsy7g4o" at bounding box center [172, 393] width 152 height 12
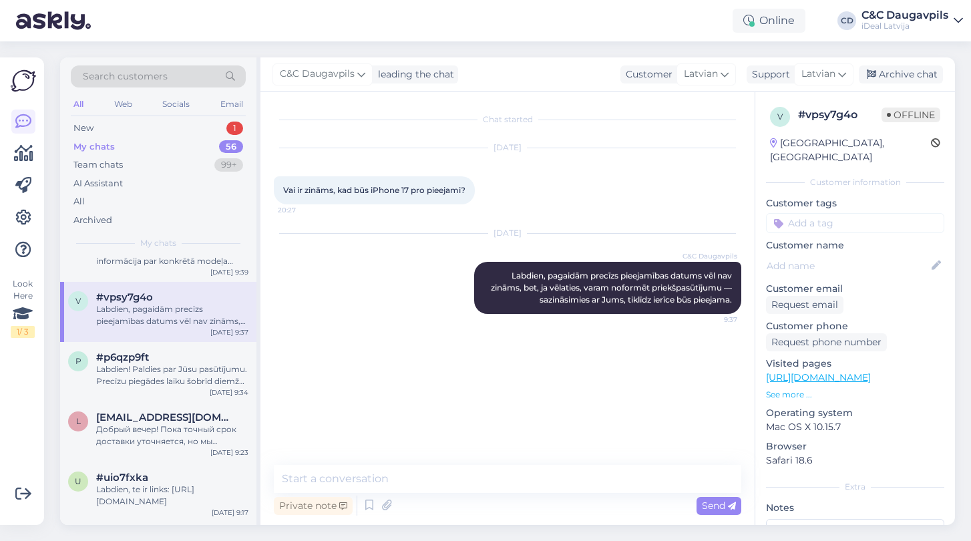
scroll to position [102, 0]
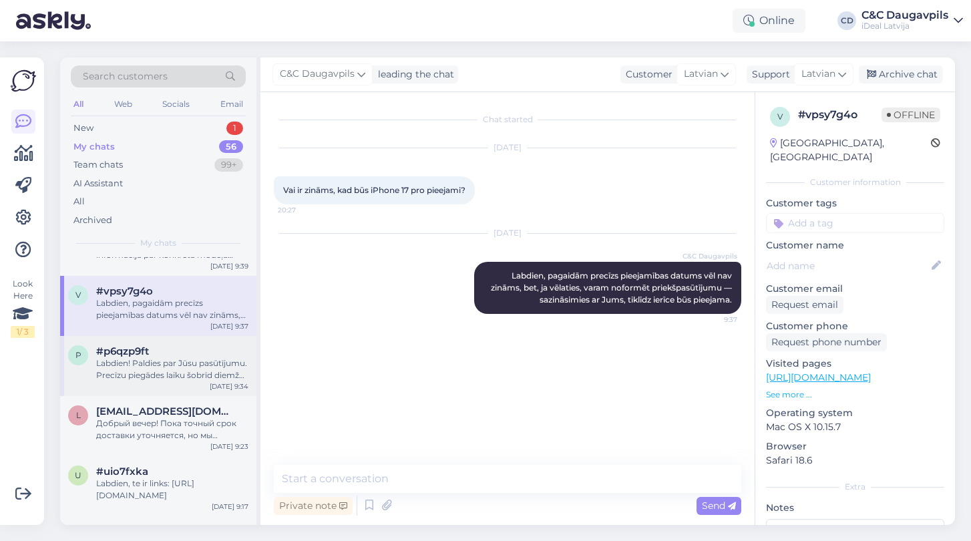
click at [182, 376] on div "Labdien! Paldies par Jūsu pasūtījumu. Precīzu piegādes laiku šobrīd diemžēl nev…" at bounding box center [172, 369] width 152 height 24
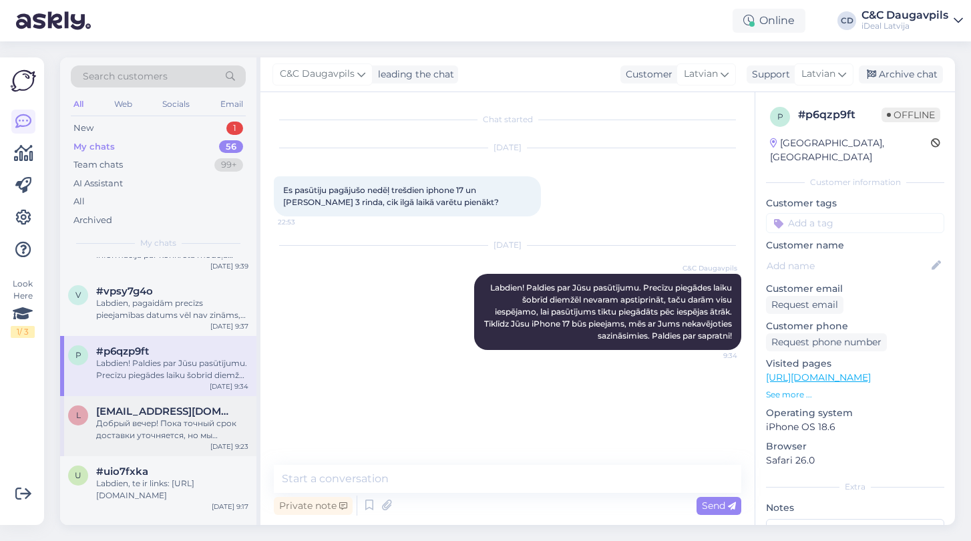
click at [177, 419] on div "Добрый вечер! Пока точный срок доставки уточняется, но мы прикладываем все усил…" at bounding box center [172, 429] width 152 height 24
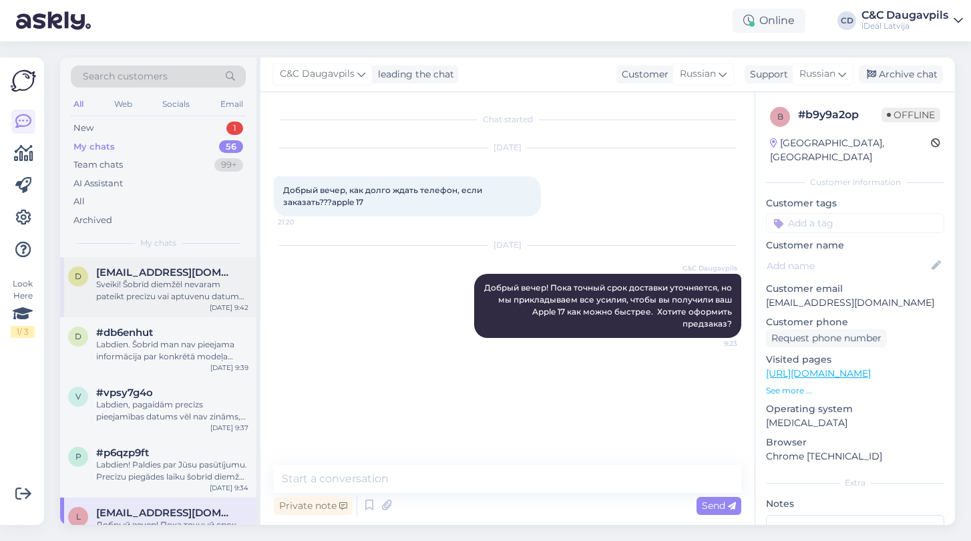
scroll to position [0, 0]
click at [175, 286] on div "Sveiki! Šobrīd diemžēl nevaram pateikt precīzu vai aptuvenu datumu, jo izsniegš…" at bounding box center [172, 290] width 152 height 24
